Goal: Entertainment & Leisure: Consume media (video, audio)

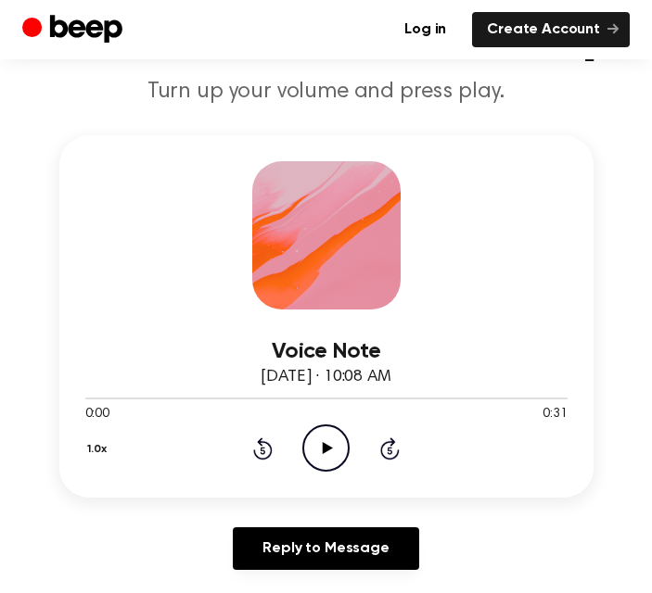
scroll to position [123, 0]
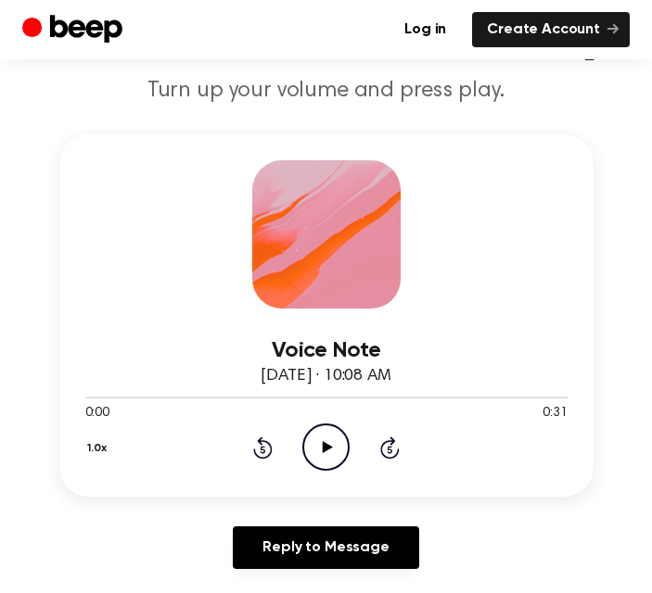
click at [317, 464] on icon "Play Audio" at bounding box center [325, 447] width 47 height 47
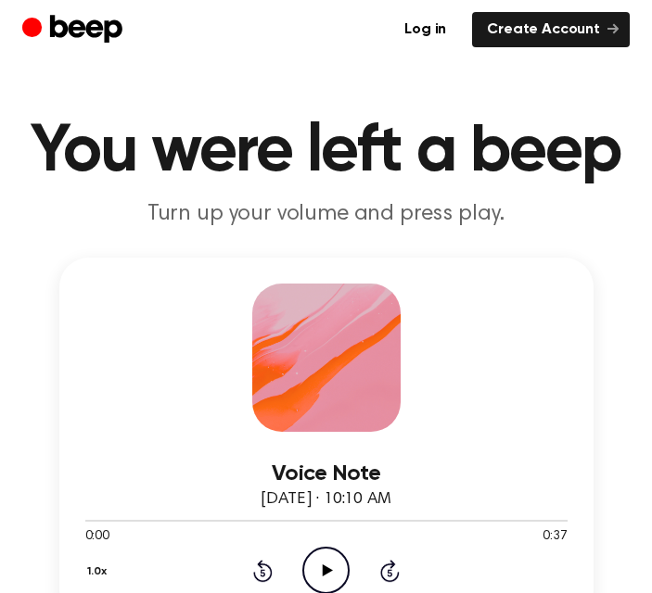
click at [322, 570] on icon "Play Audio" at bounding box center [325, 570] width 47 height 47
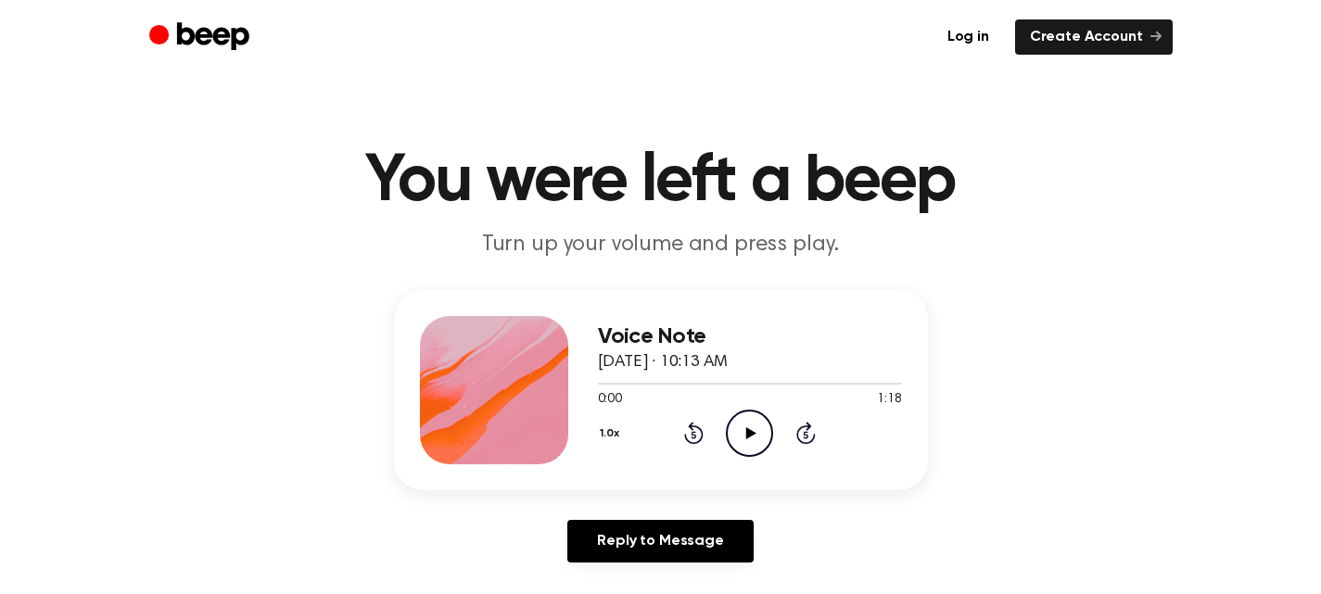
click at [755, 431] on icon "Play Audio" at bounding box center [749, 433] width 47 height 47
